Goal: Understand process/instructions: Learn about a topic

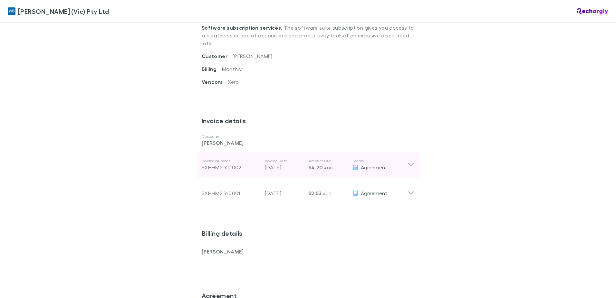
scroll to position [258, 0]
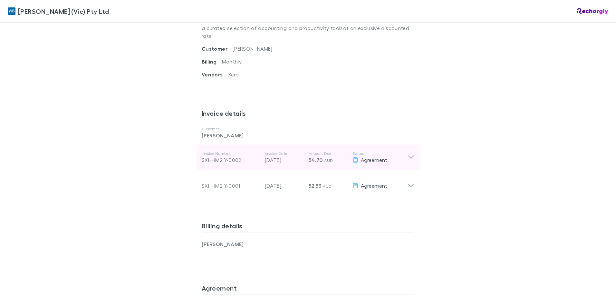
click at [411, 153] on icon at bounding box center [411, 157] width 7 height 8
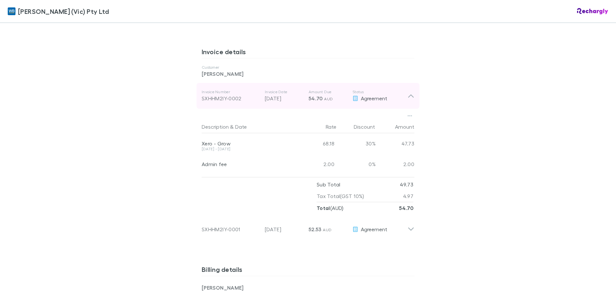
scroll to position [322, 0]
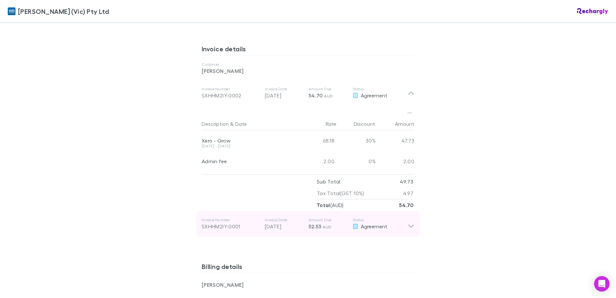
click at [410, 217] on icon at bounding box center [411, 223] width 7 height 13
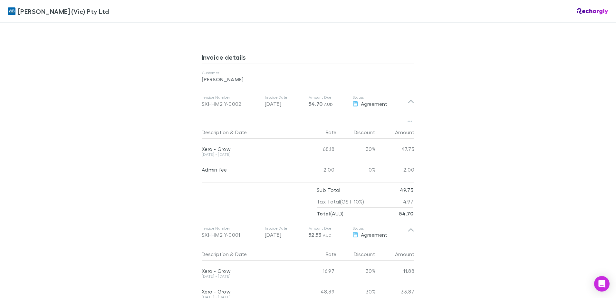
scroll to position [290, 0]
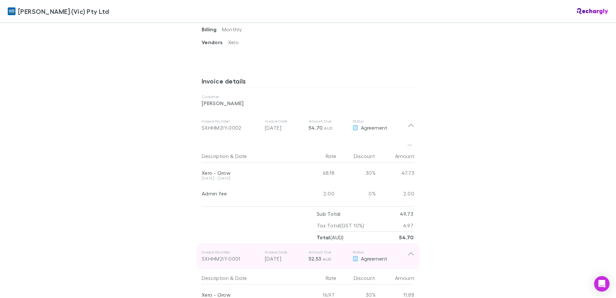
click at [409, 249] on icon at bounding box center [411, 255] width 7 height 13
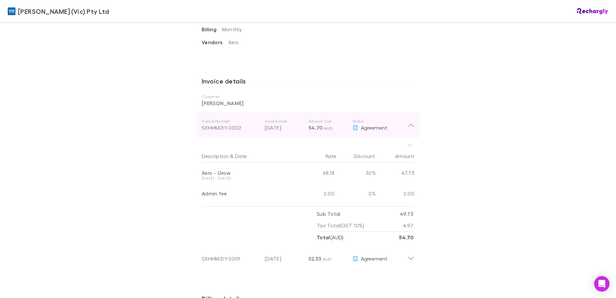
click at [411, 121] on icon at bounding box center [411, 125] width 7 height 8
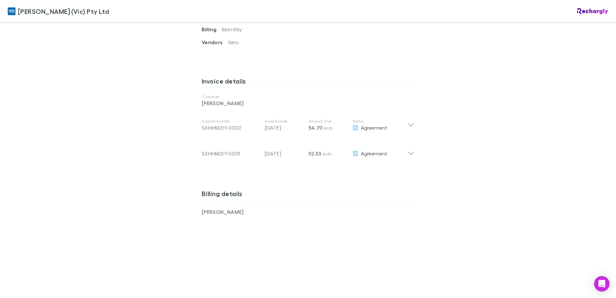
click at [443, 128] on div "[PERSON_NAME] (Vic) Pty Ltd [PERSON_NAME] (Vic) Pty Ltd Software subscriptions …" at bounding box center [308, 149] width 616 height 298
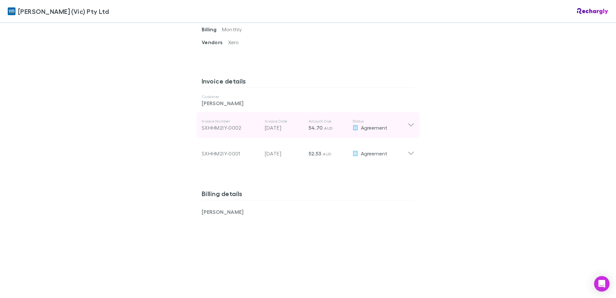
click at [404, 124] on div "Agreement" at bounding box center [380, 128] width 55 height 8
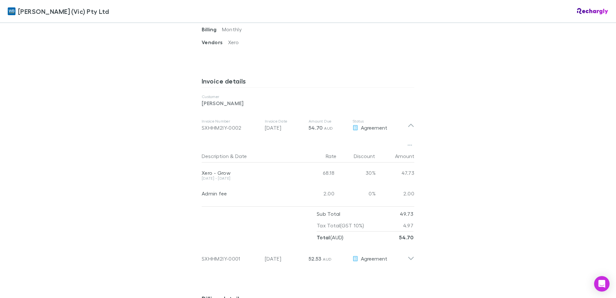
click at [442, 122] on div "[PERSON_NAME] (Vic) Pty Ltd [PERSON_NAME] (Vic) Pty Ltd Software subscriptions …" at bounding box center [308, 149] width 616 height 298
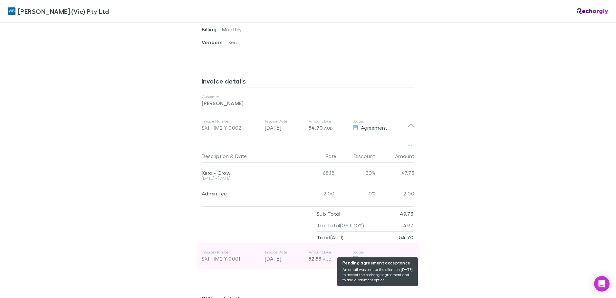
click at [400, 255] on div "Agreement" at bounding box center [380, 259] width 55 height 8
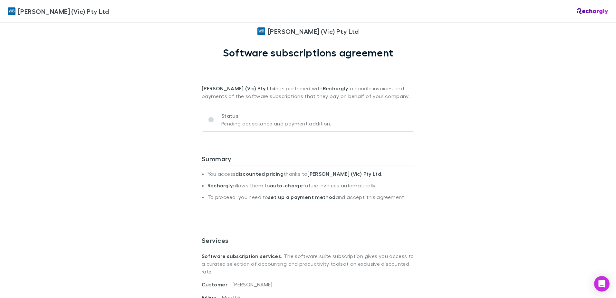
scroll to position [0, 0]
